Goal: Check status: Check status

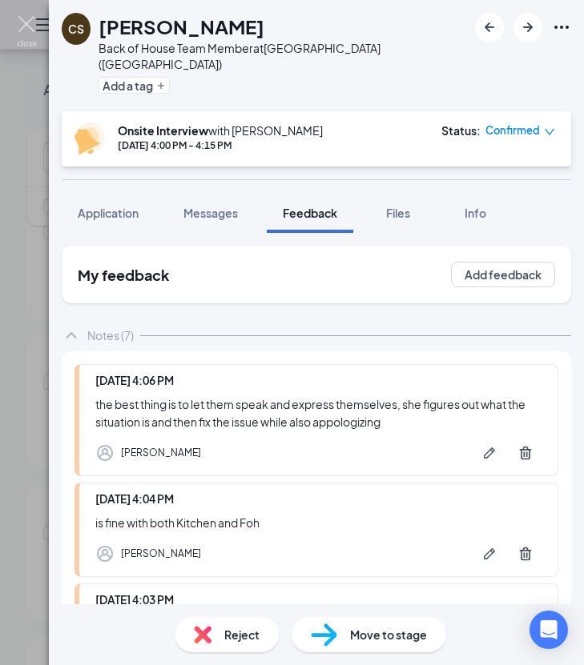
click at [31, 33] on img at bounding box center [27, 31] width 20 height 31
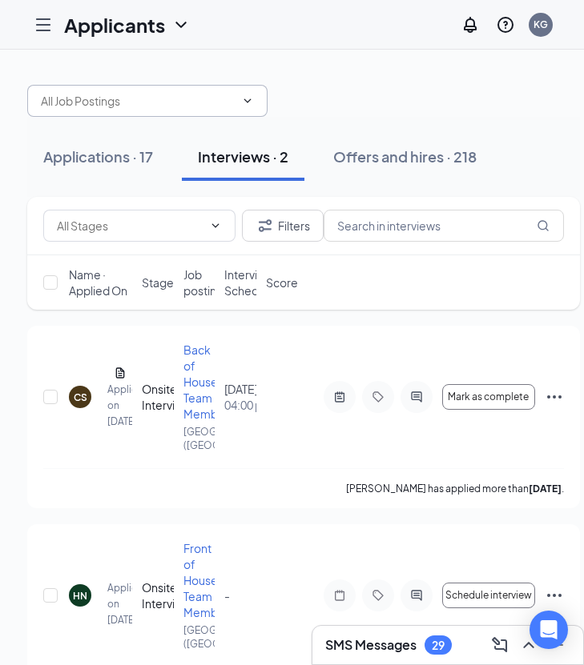
click at [106, 93] on input "text" at bounding box center [138, 101] width 194 height 18
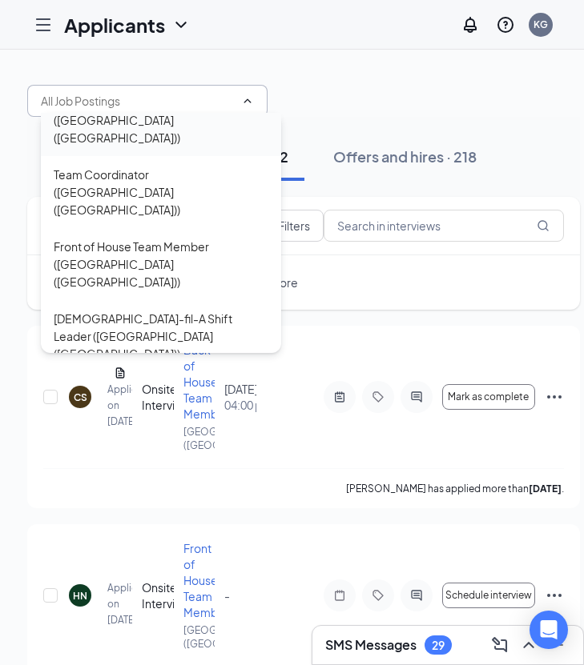
scroll to position [234, 0]
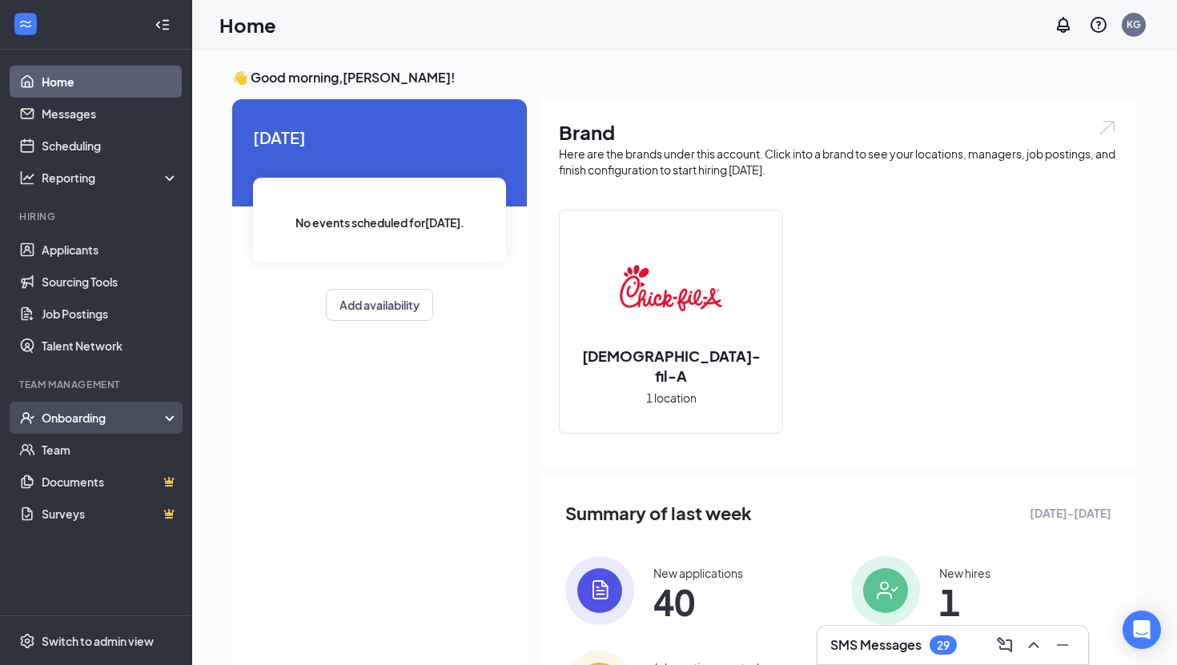
click at [120, 411] on div "Onboarding" at bounding box center [103, 418] width 123 height 16
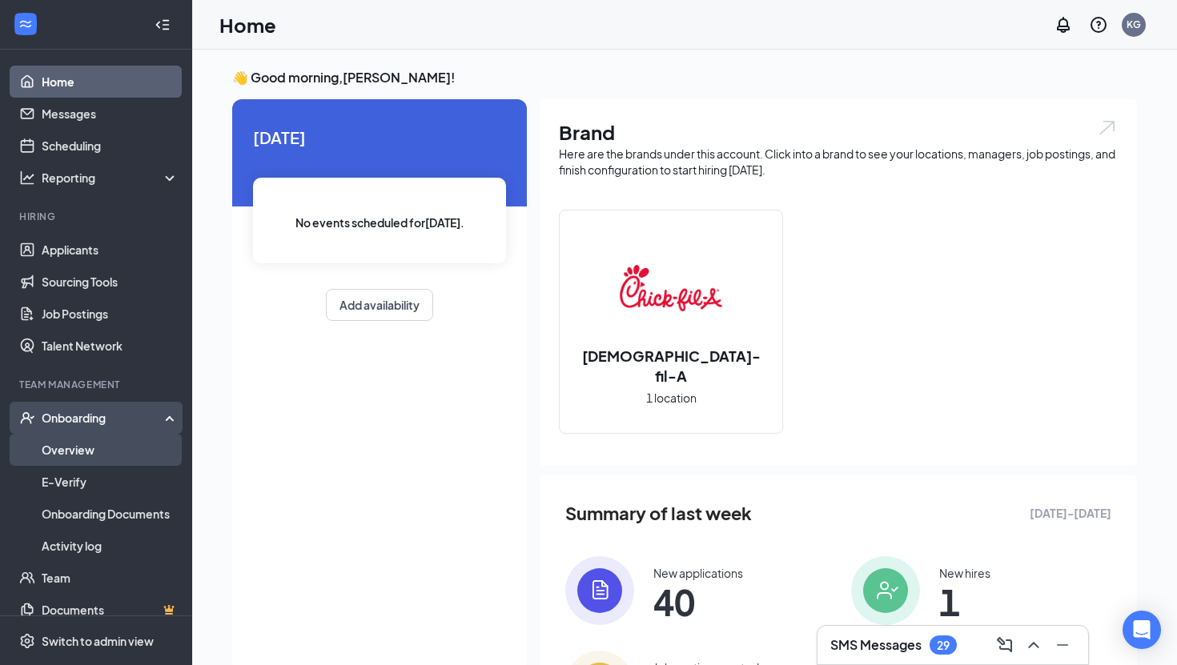
click at [112, 454] on link "Overview" at bounding box center [110, 450] width 137 height 32
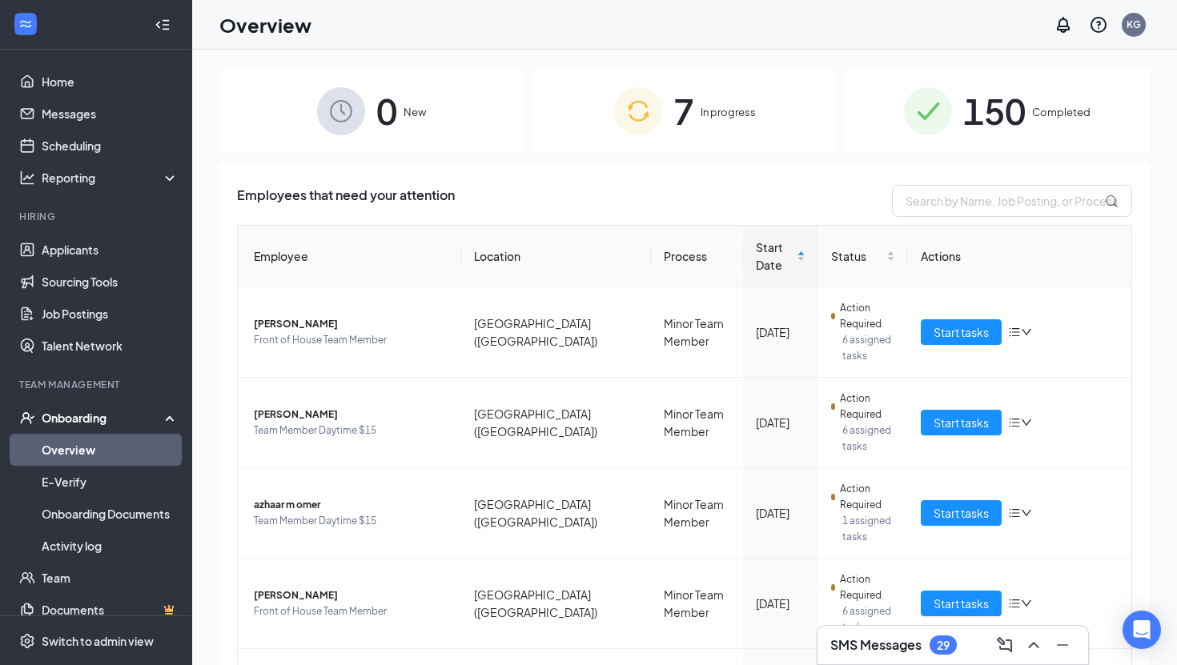
click at [970, 112] on span "150" at bounding box center [994, 110] width 62 height 55
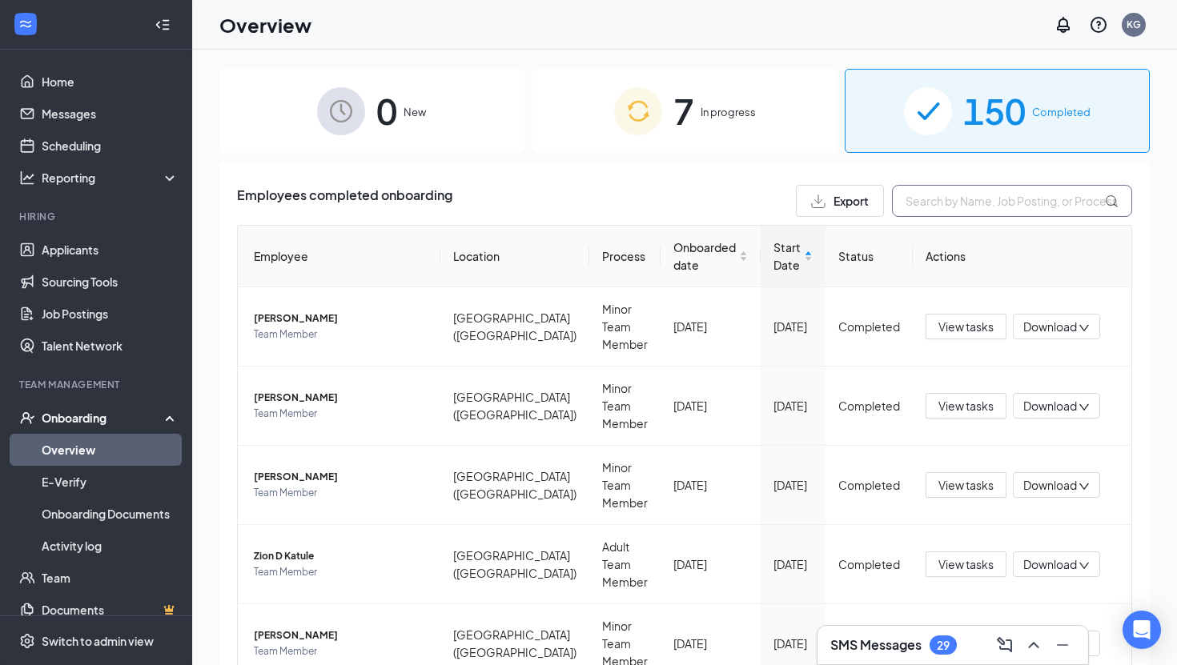
click at [995, 210] on input "text" at bounding box center [1012, 201] width 240 height 32
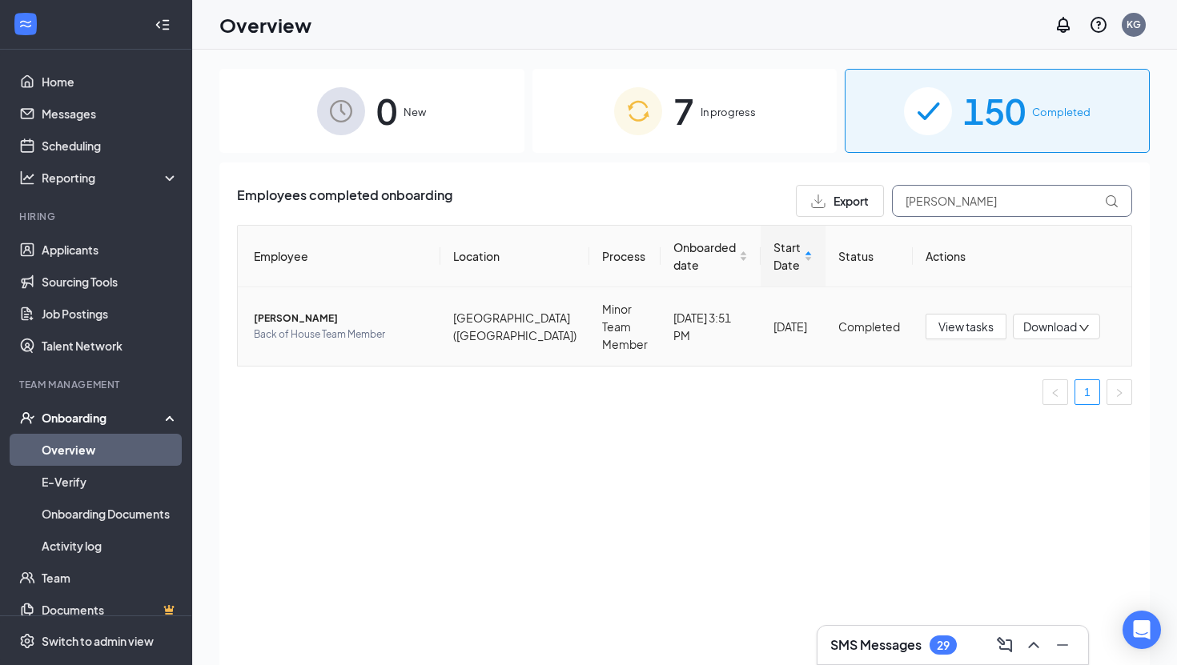
type input "donal"
click at [339, 317] on span "Donald L Kurtz" at bounding box center [341, 319] width 174 height 16
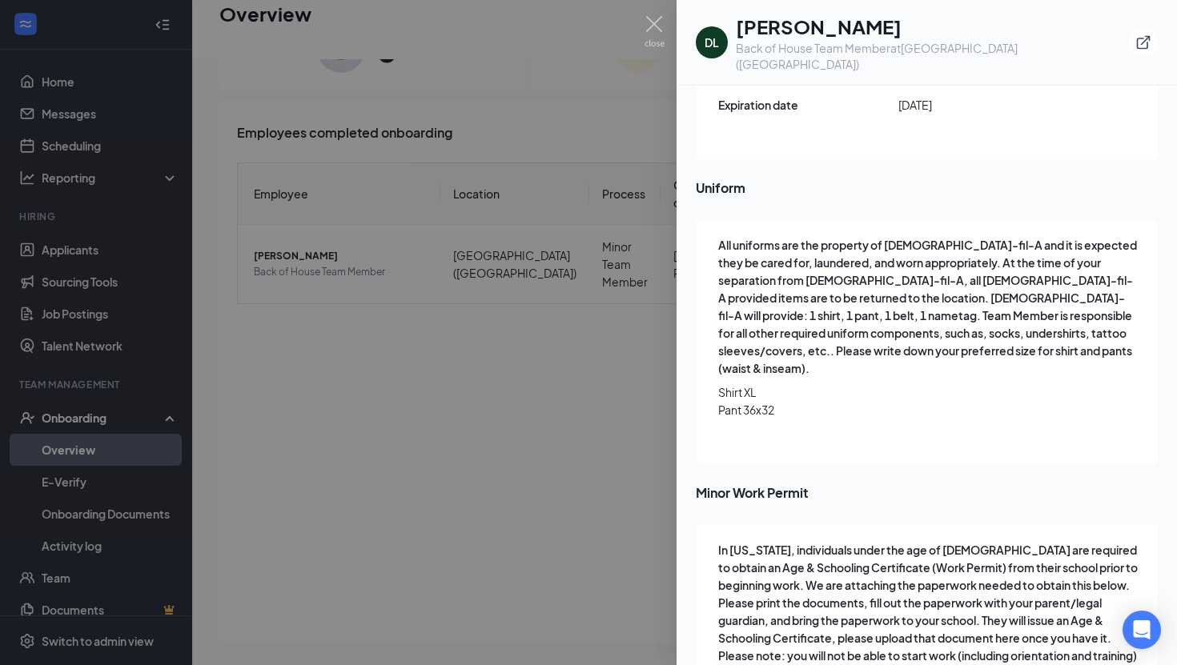
scroll to position [2237, 0]
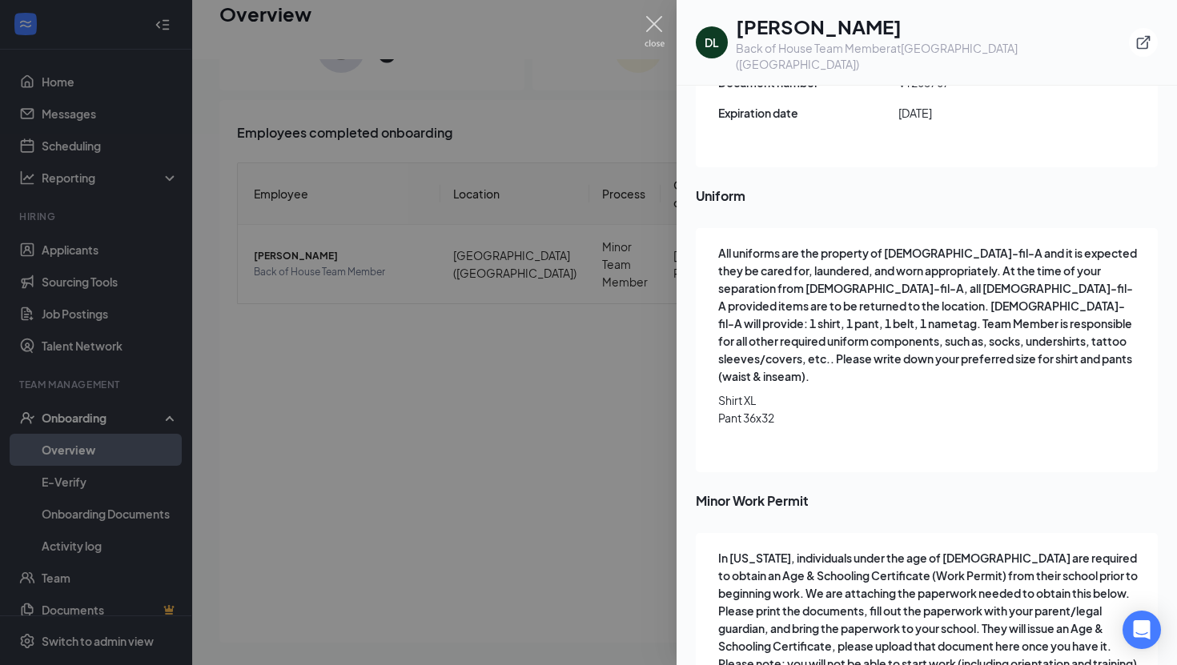
click at [650, 24] on img at bounding box center [654, 31] width 20 height 31
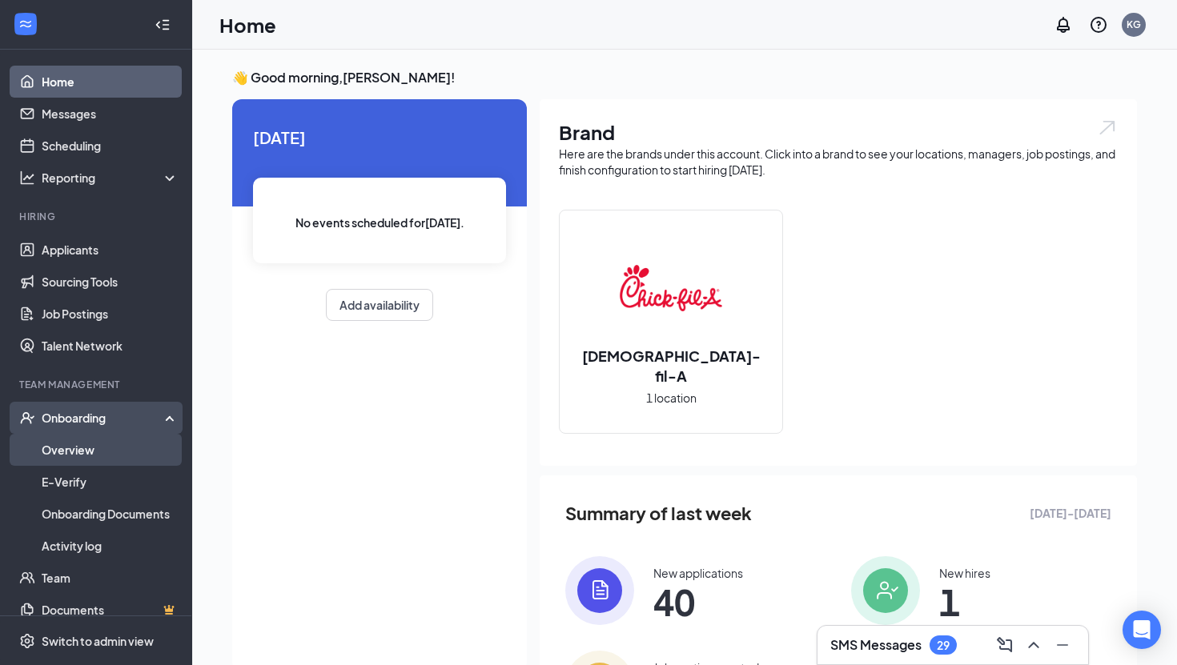
click at [106, 453] on link "Overview" at bounding box center [110, 450] width 137 height 32
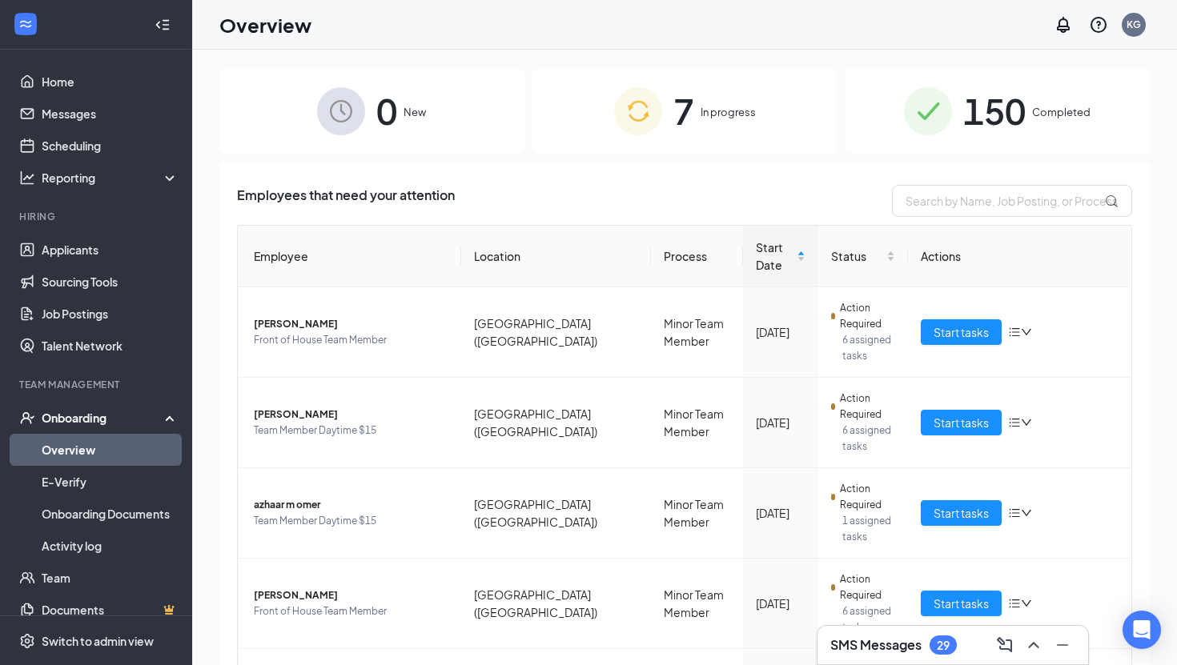
click at [1005, 106] on span "150" at bounding box center [994, 110] width 62 height 55
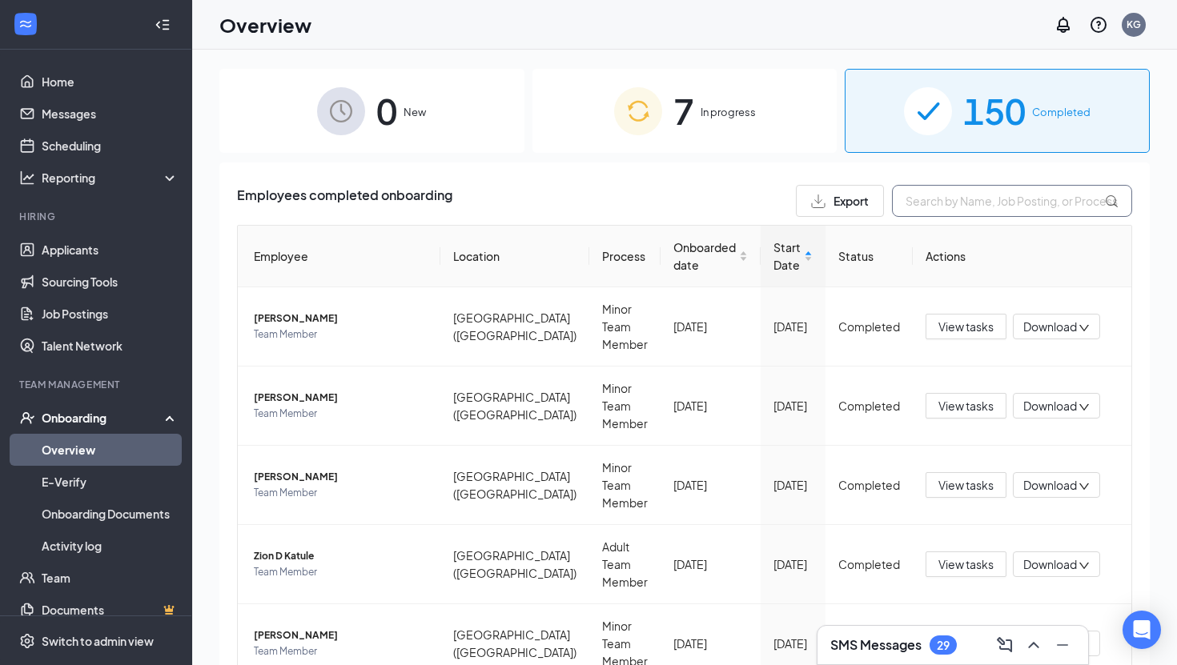
click at [982, 205] on input "text" at bounding box center [1012, 201] width 240 height 32
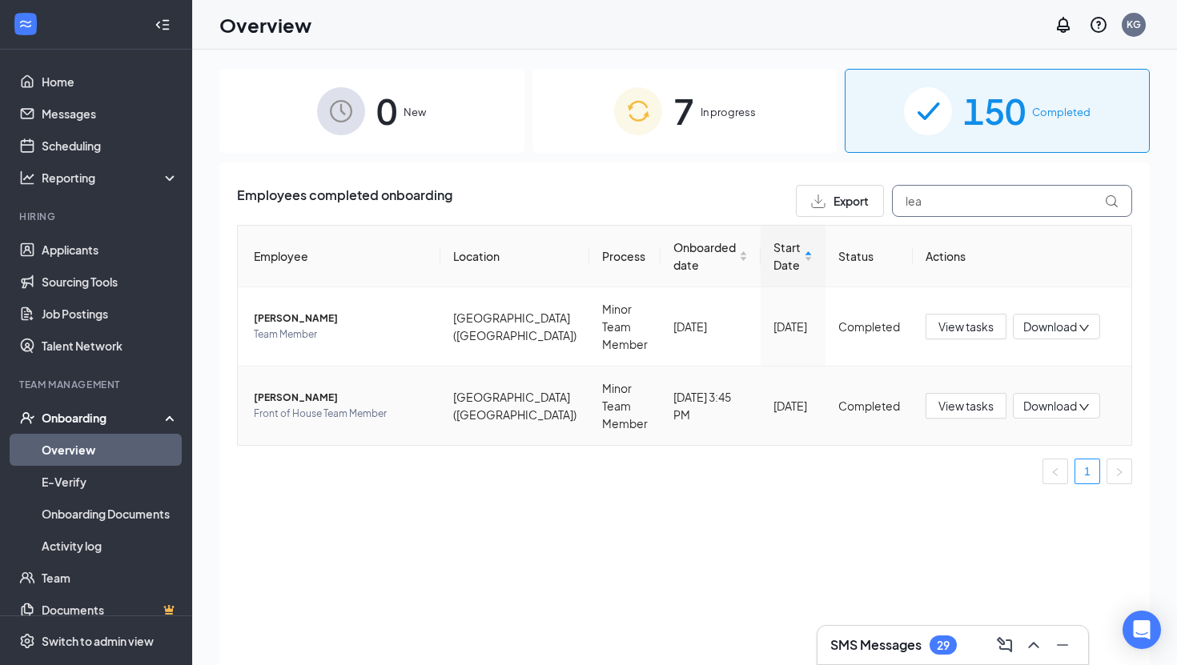
type input "lea"
click at [285, 403] on span "Leah E Smith" at bounding box center [341, 398] width 174 height 16
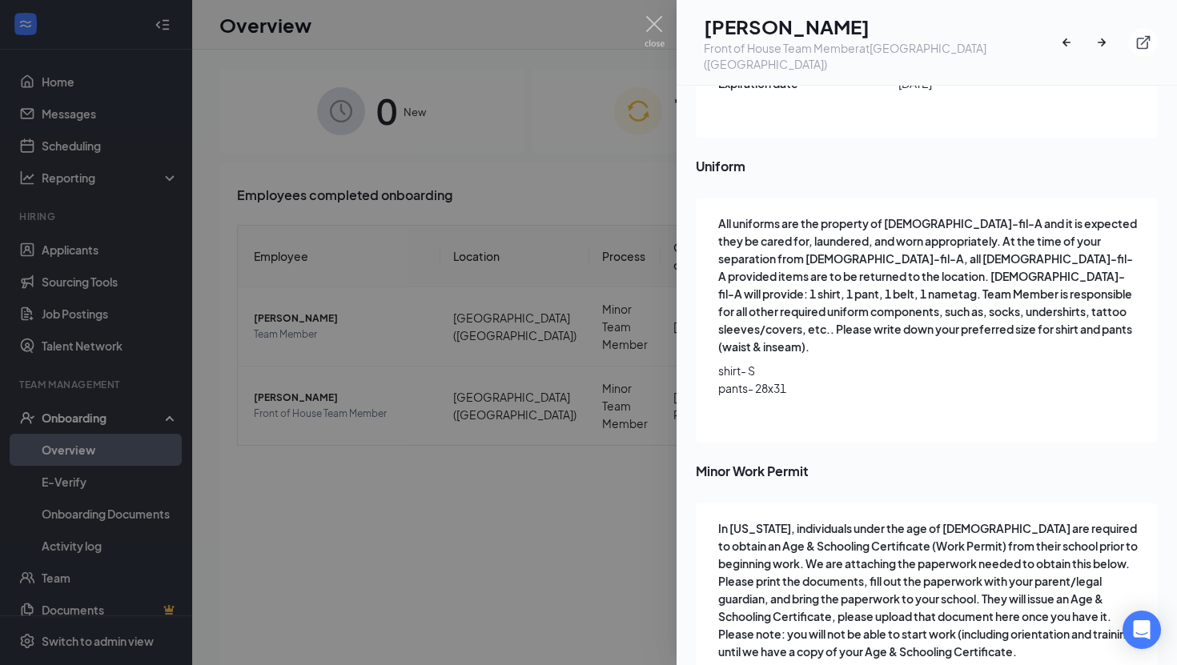
scroll to position [2195, 0]
